Goal: Transaction & Acquisition: Purchase product/service

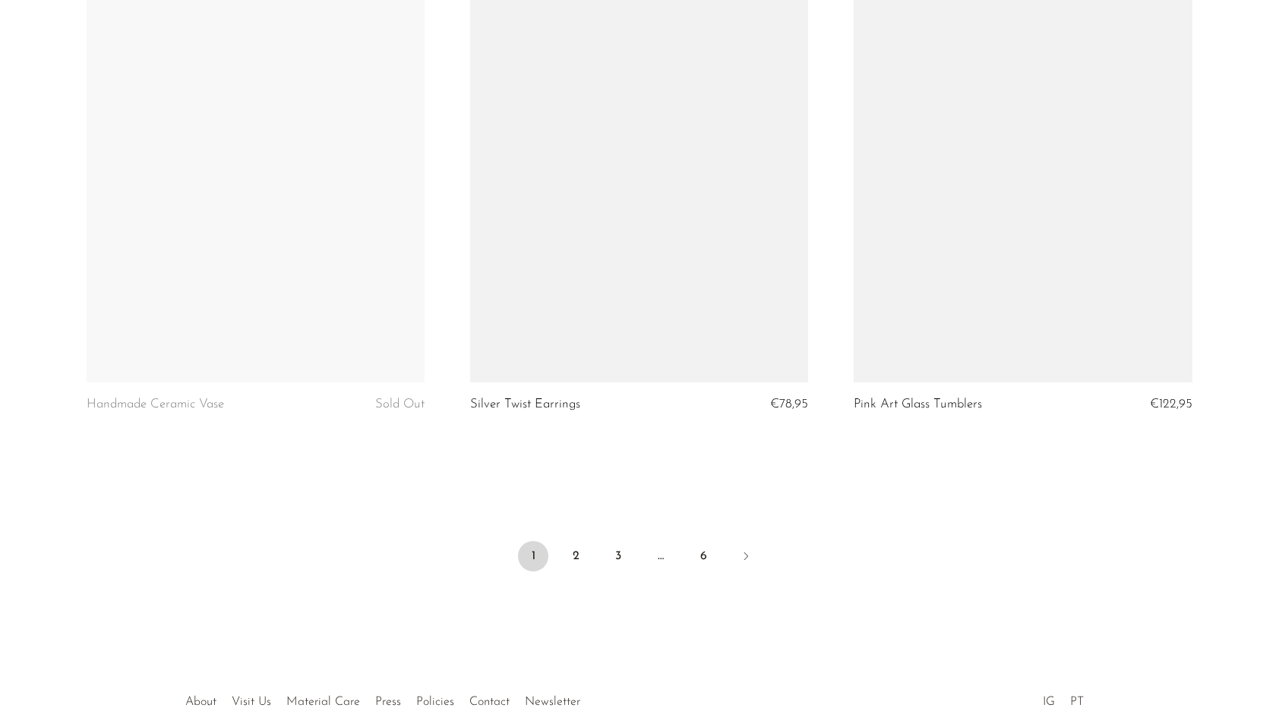
scroll to position [6174, 0]
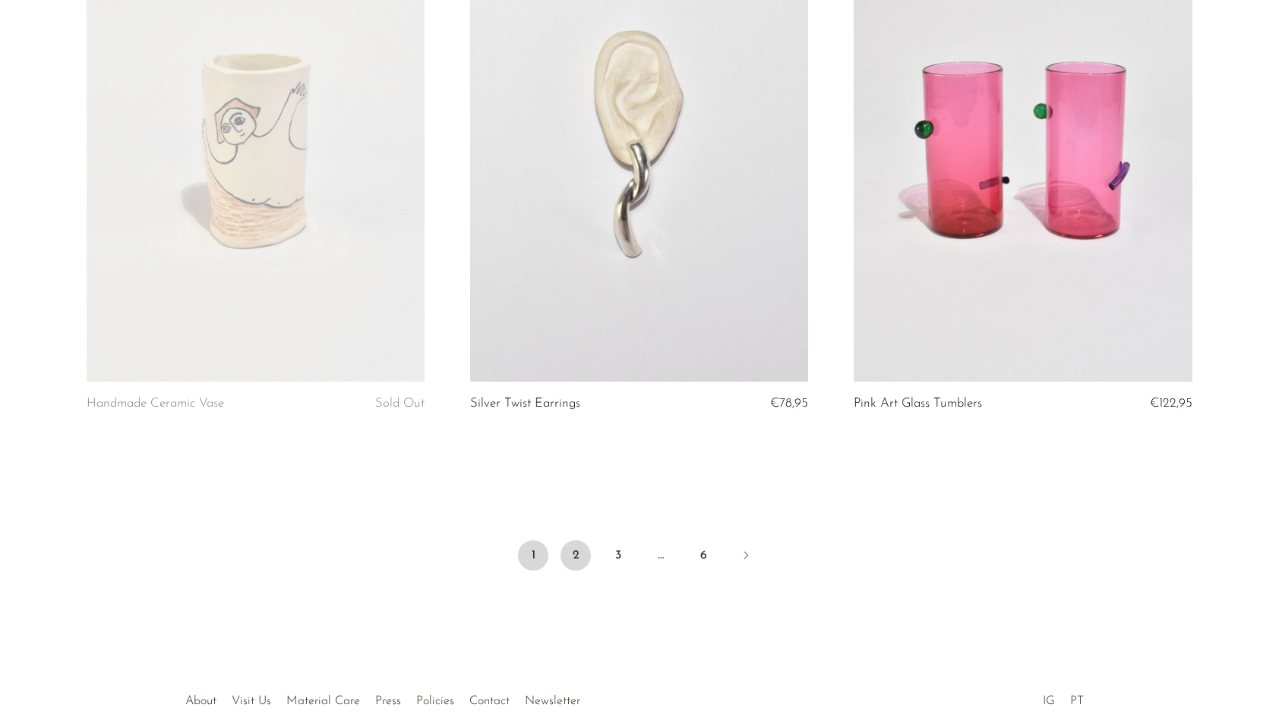
click at [562, 550] on link "2" at bounding box center [575, 556] width 30 height 30
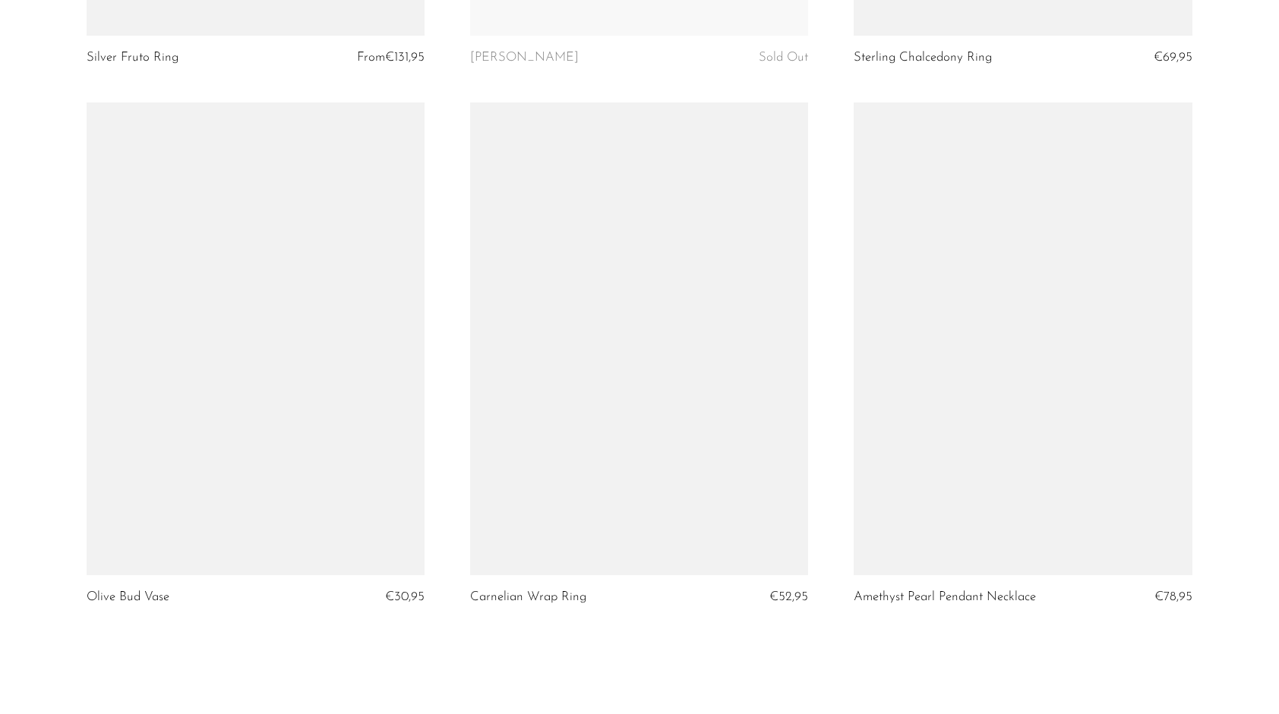
scroll to position [6262, 0]
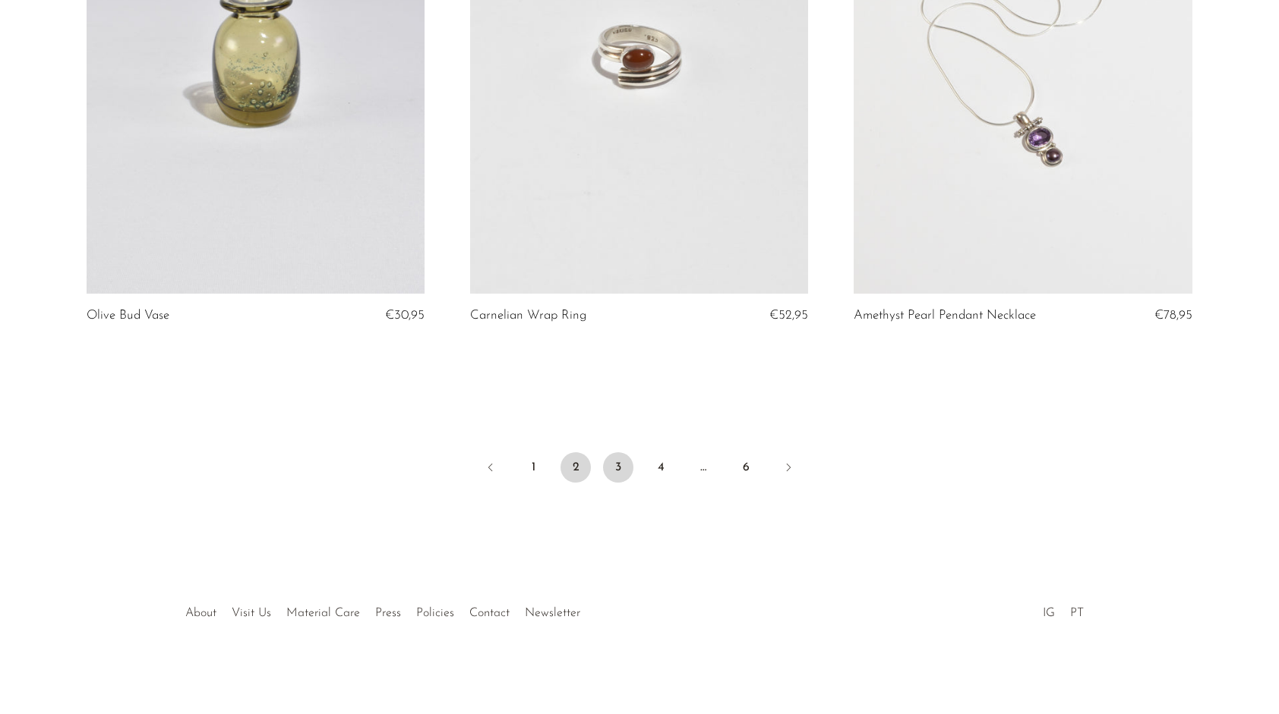
click at [620, 463] on link "3" at bounding box center [618, 468] width 30 height 30
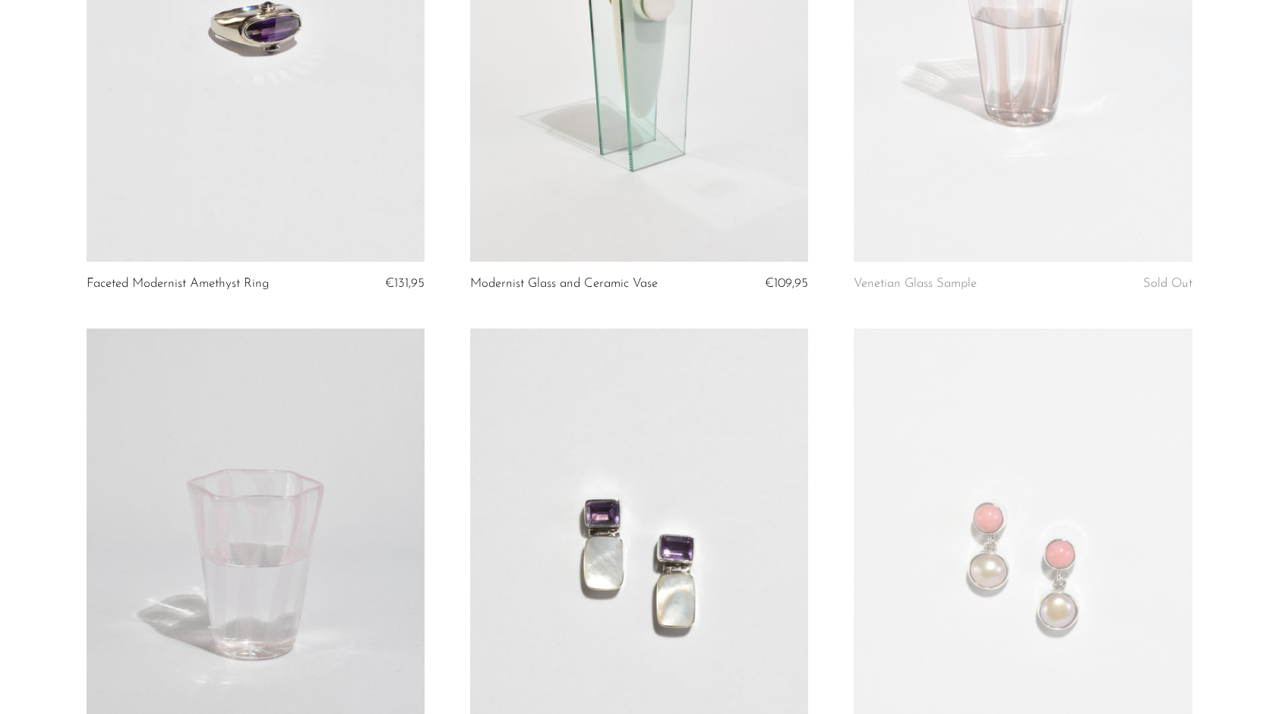
scroll to position [6145, 0]
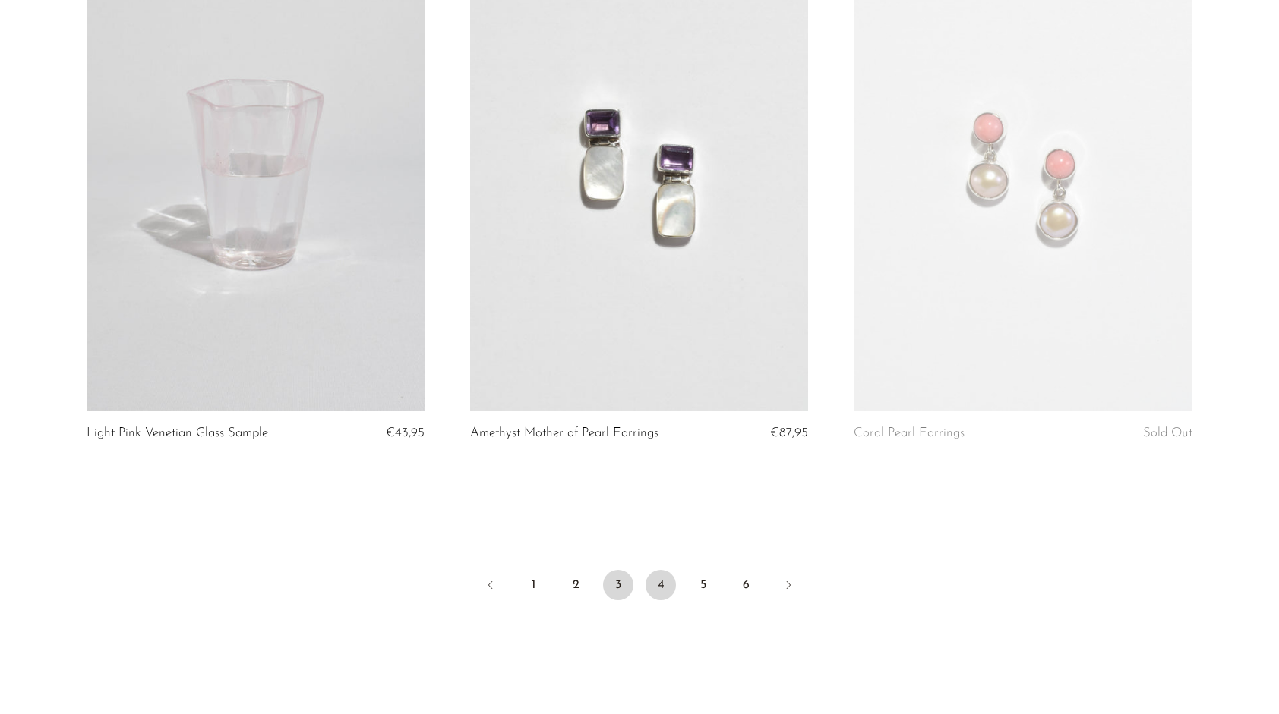
click at [667, 580] on link "4" at bounding box center [660, 585] width 30 height 30
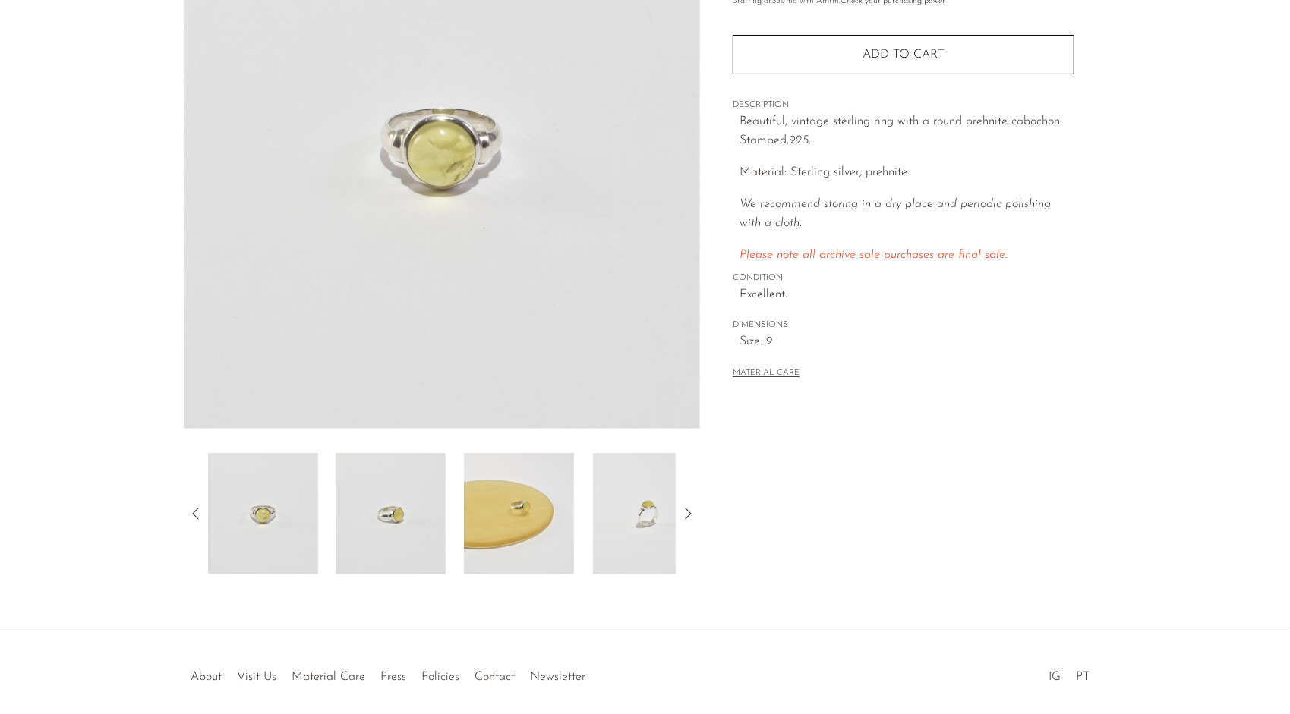
scroll to position [211, 0]
click at [648, 562] on img at bounding box center [648, 513] width 110 height 121
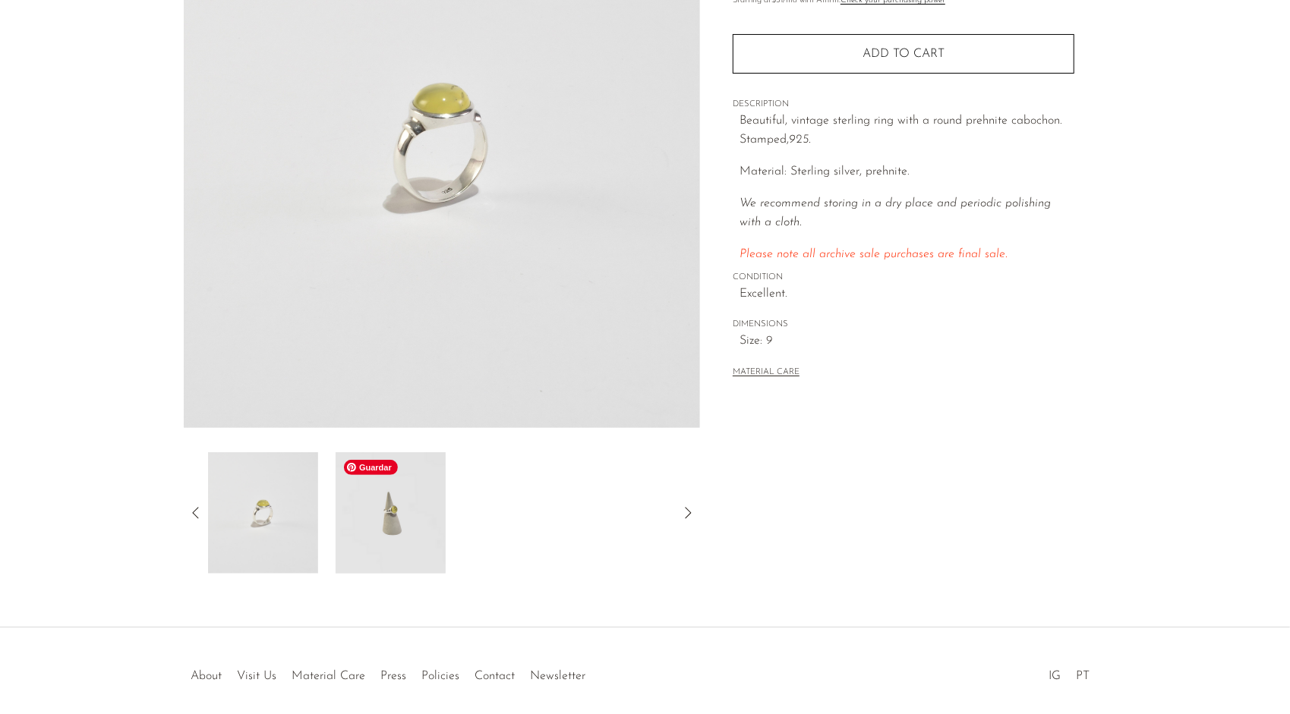
click at [412, 535] on img at bounding box center [391, 513] width 110 height 121
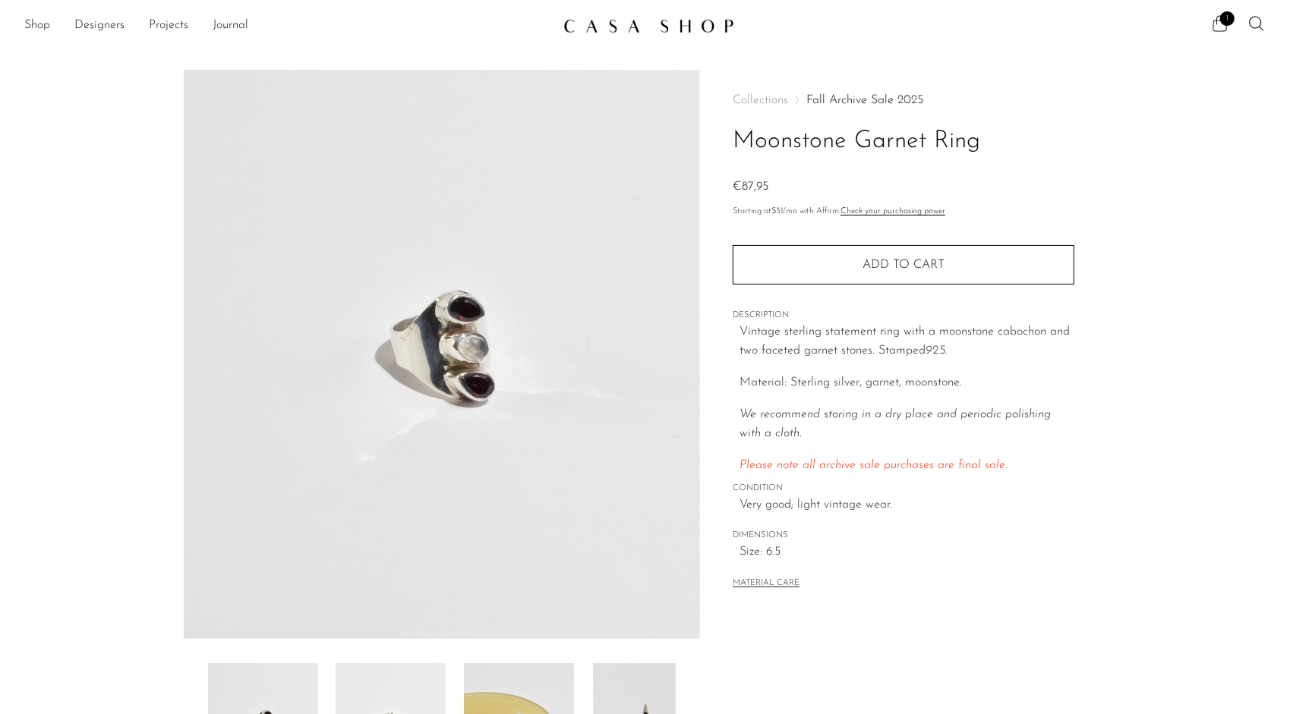
click at [1225, 25] on span "1" at bounding box center [1227, 18] width 14 height 14
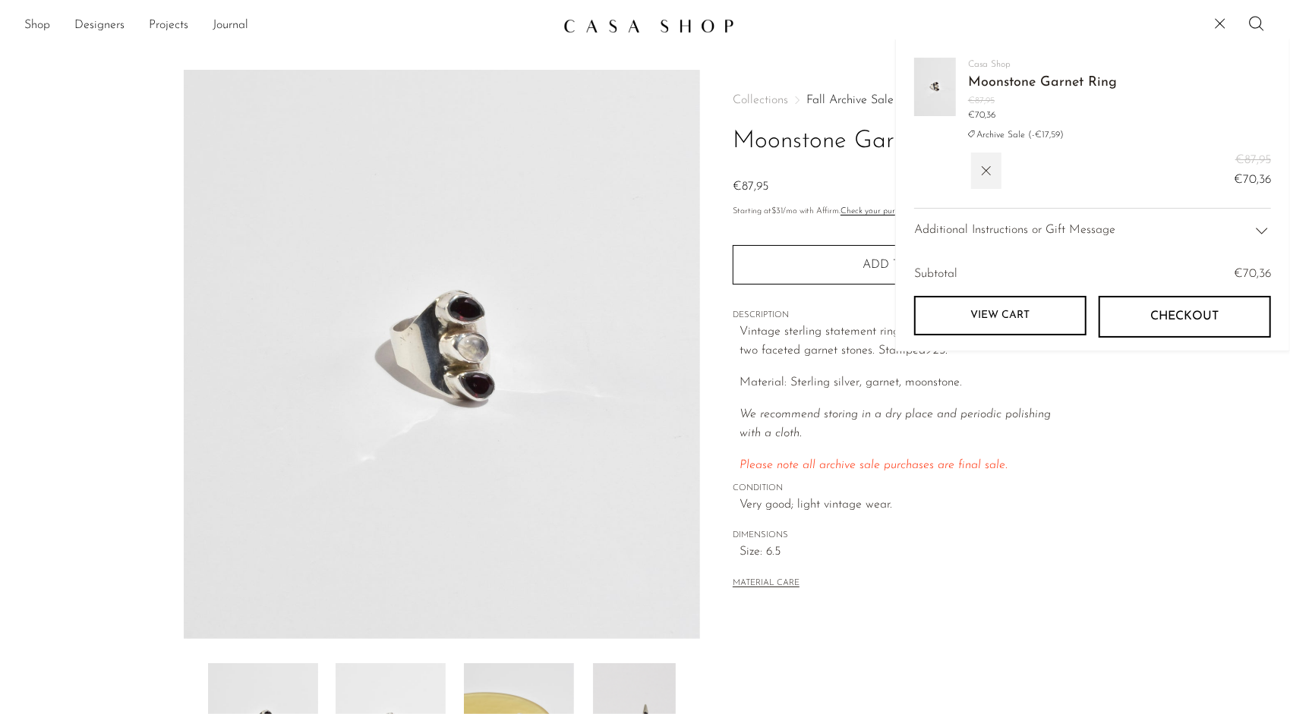
click at [1049, 320] on link "View cart" at bounding box center [1000, 315] width 172 height 39
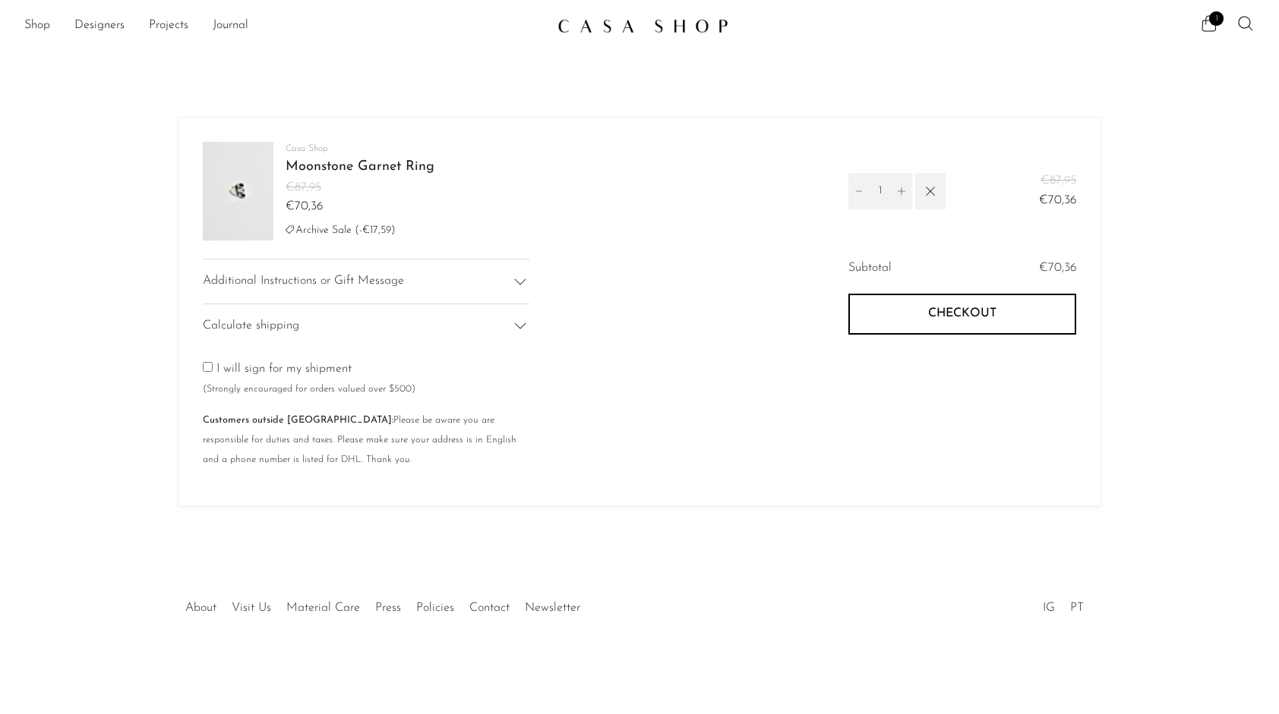
click at [938, 296] on button "Checkout" at bounding box center [962, 314] width 228 height 41
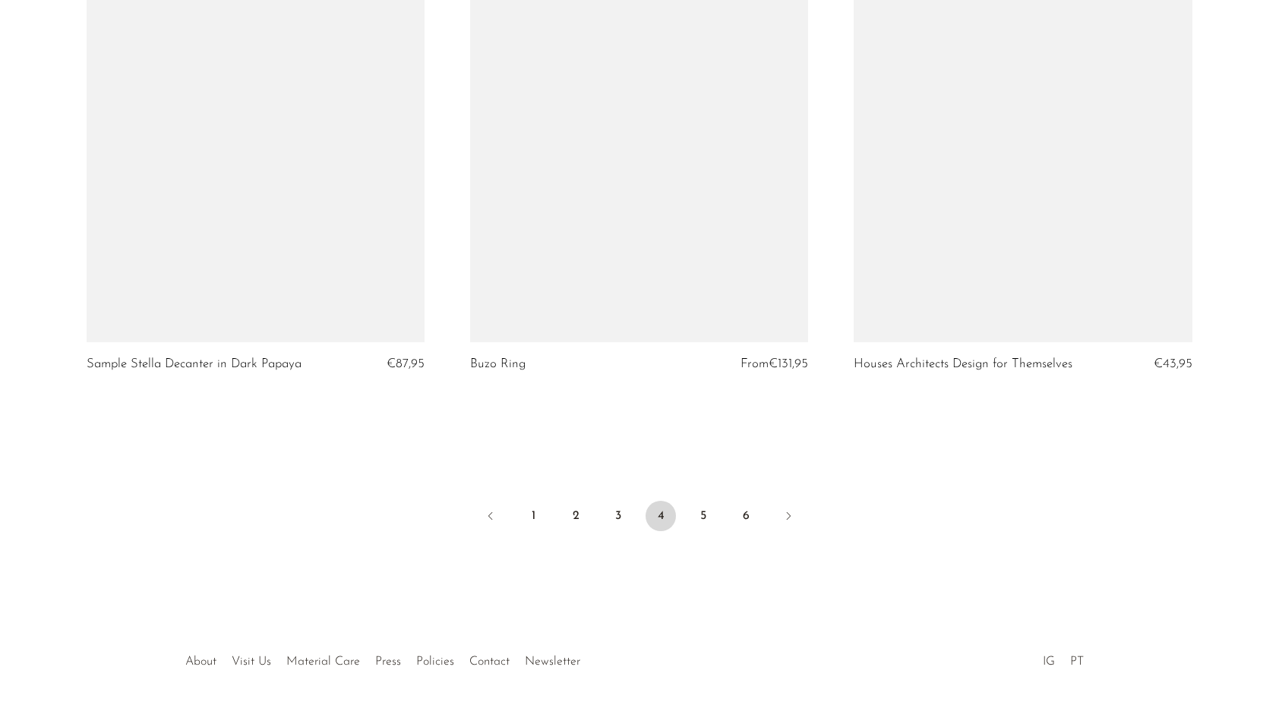
scroll to position [6220, 0]
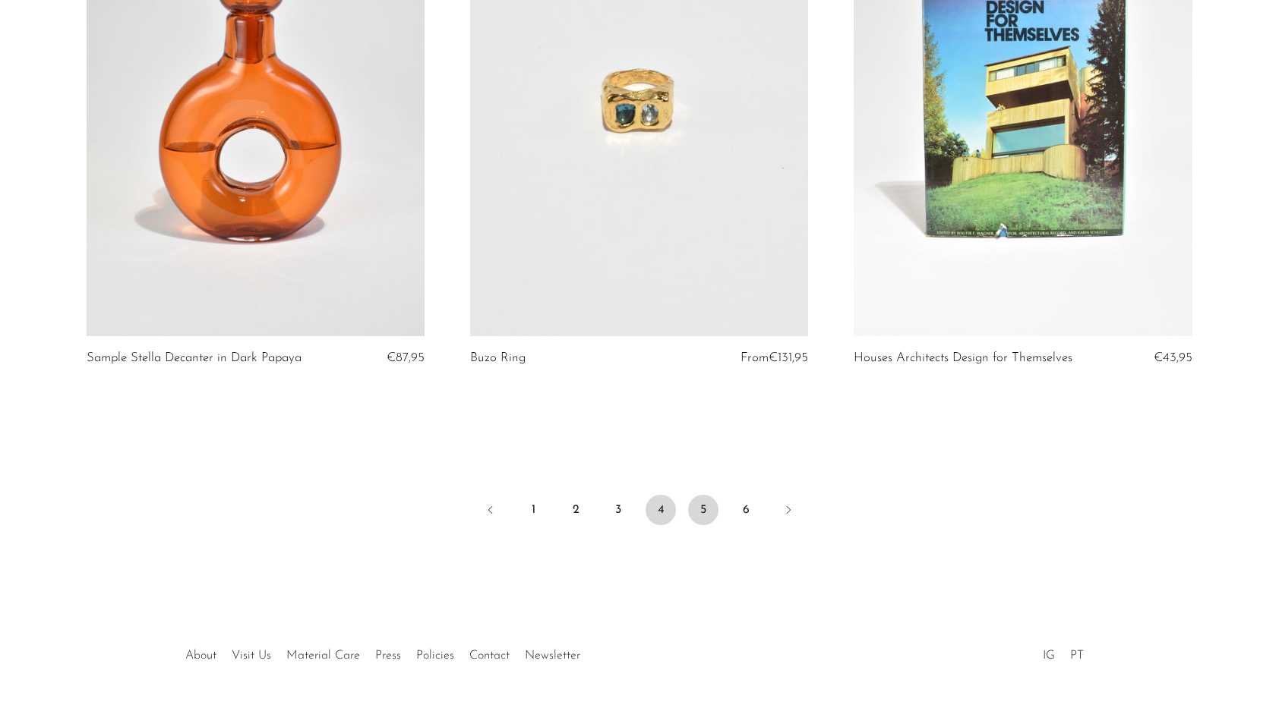
click at [706, 507] on link "5" at bounding box center [703, 510] width 30 height 30
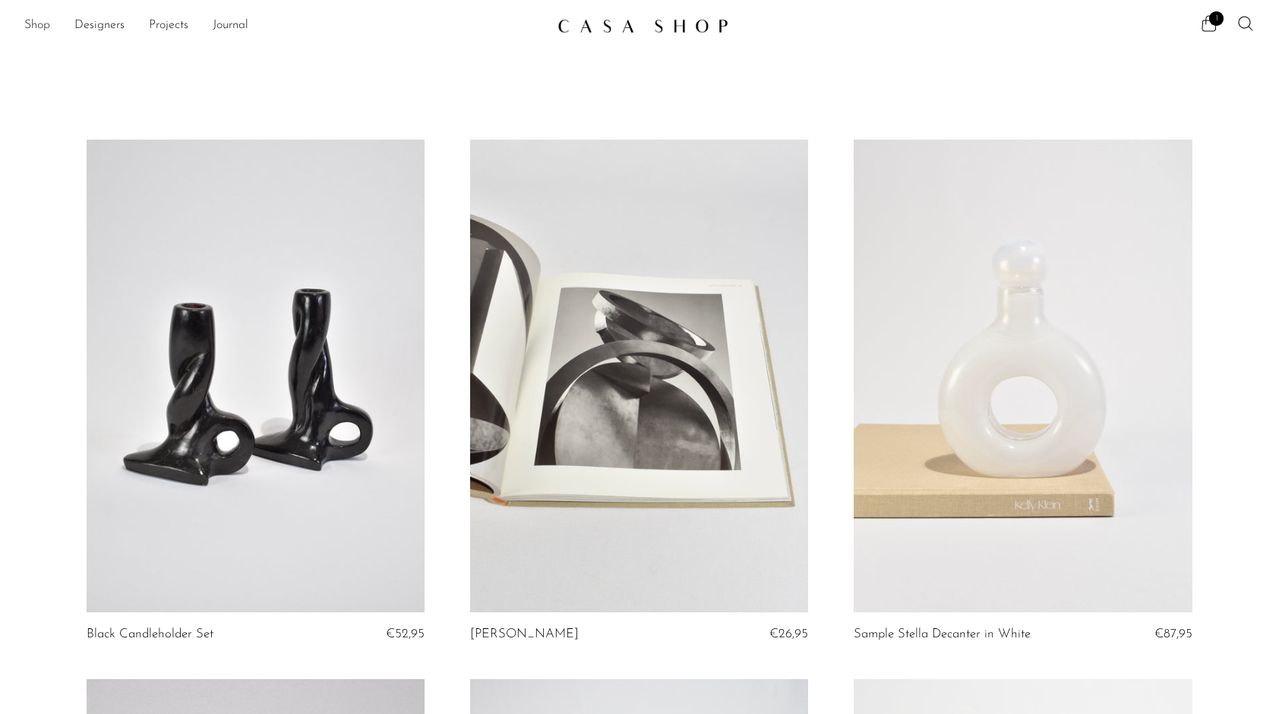
click at [44, 20] on link "Shop" at bounding box center [37, 26] width 26 height 20
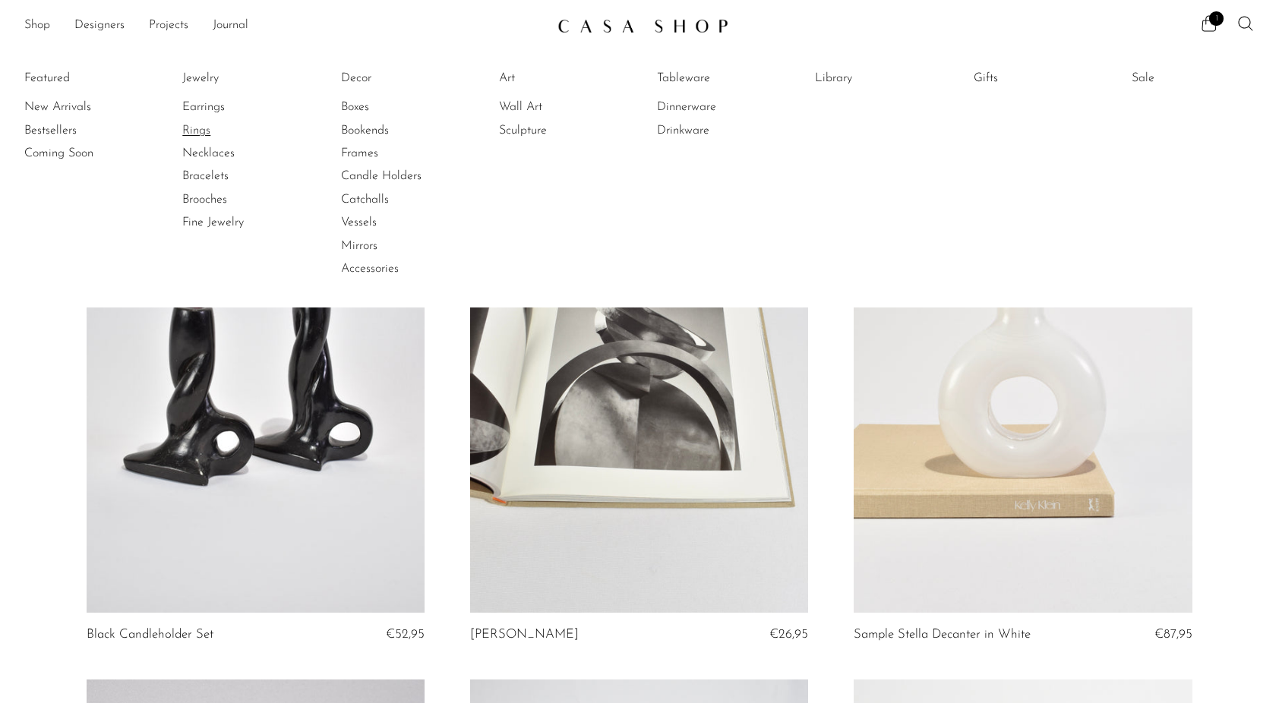
click at [194, 131] on link "Rings" at bounding box center [239, 130] width 114 height 17
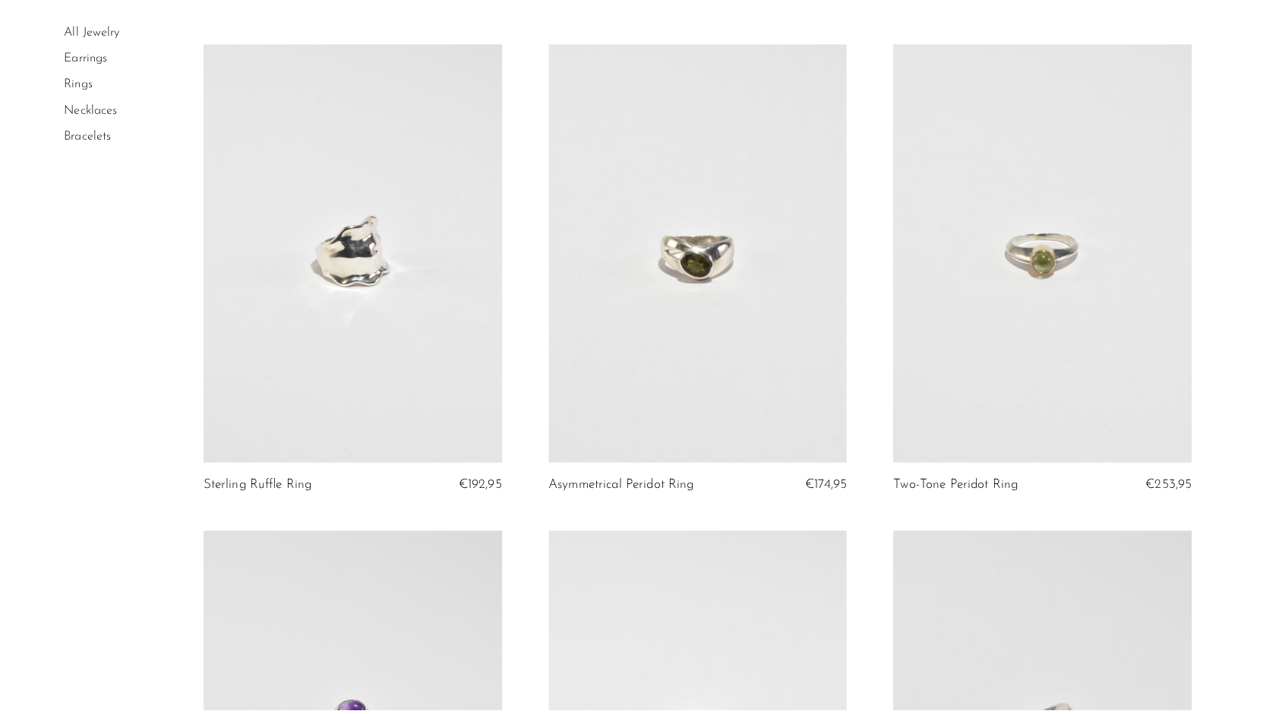
scroll to position [2550, 0]
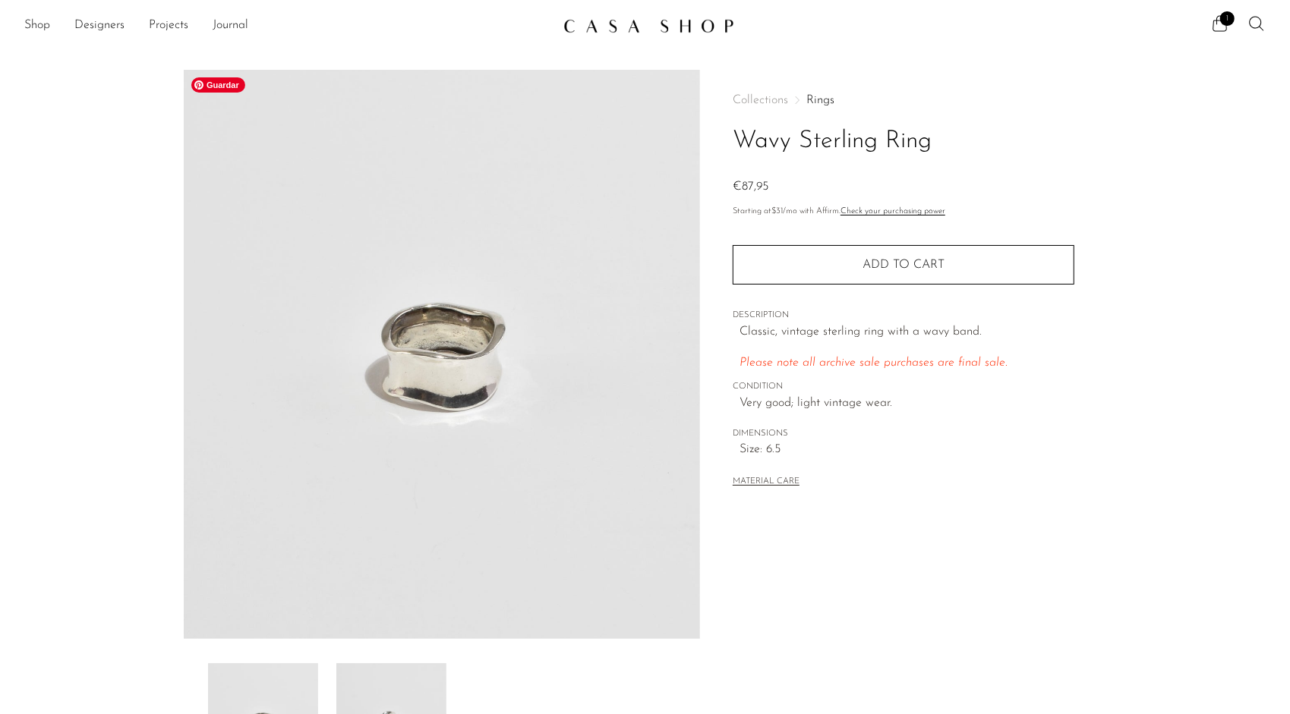
scroll to position [200, 0]
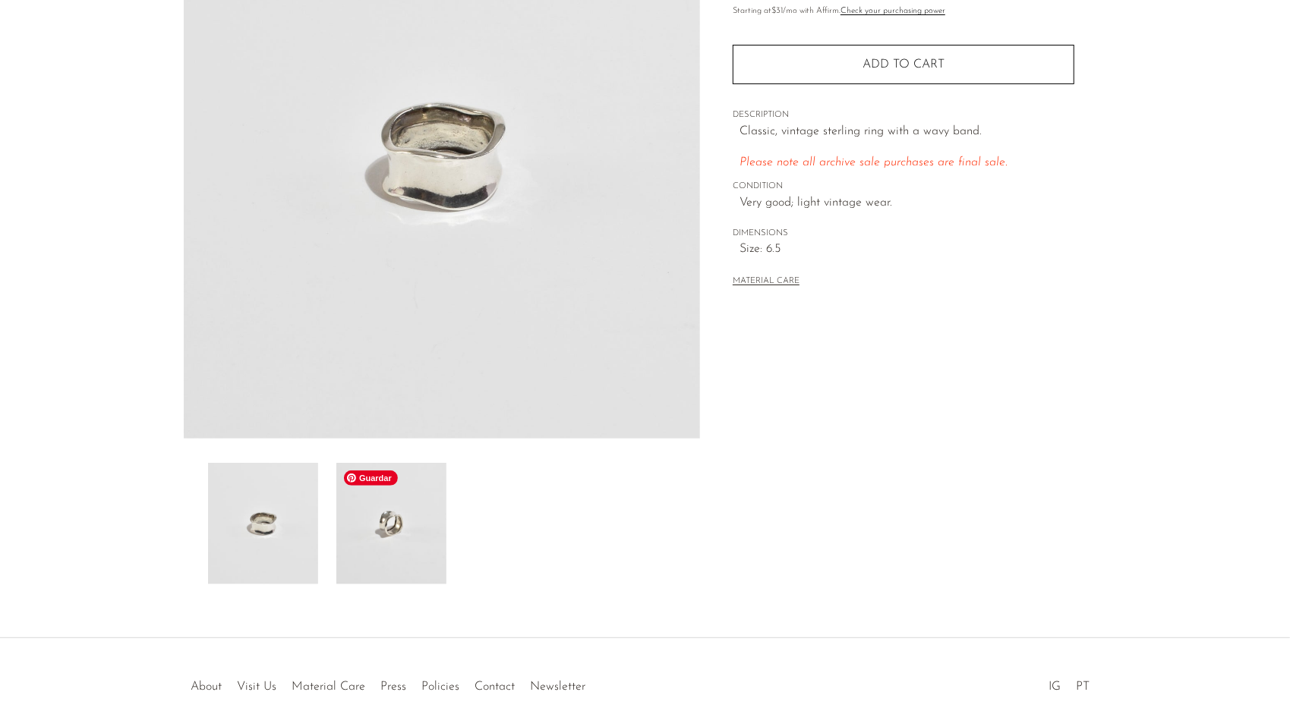
click at [435, 572] on img at bounding box center [391, 523] width 110 height 121
